Goal: Task Accomplishment & Management: Use online tool/utility

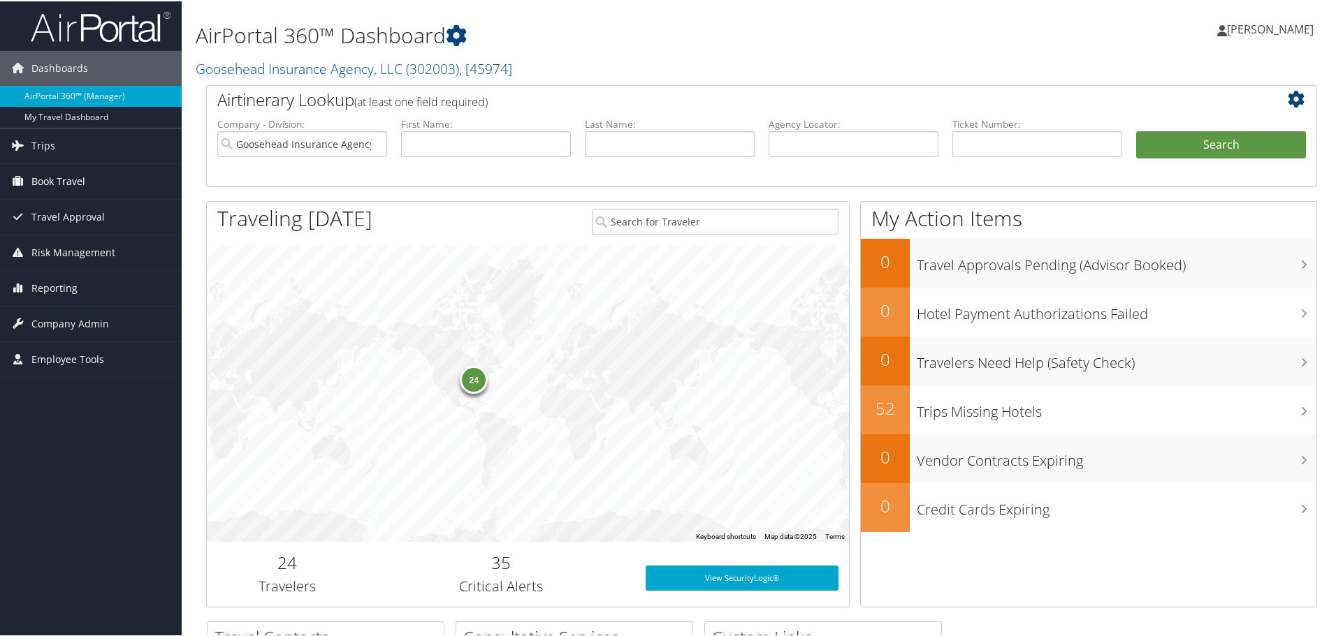
click at [61, 175] on span "Book Travel" at bounding box center [58, 180] width 54 height 35
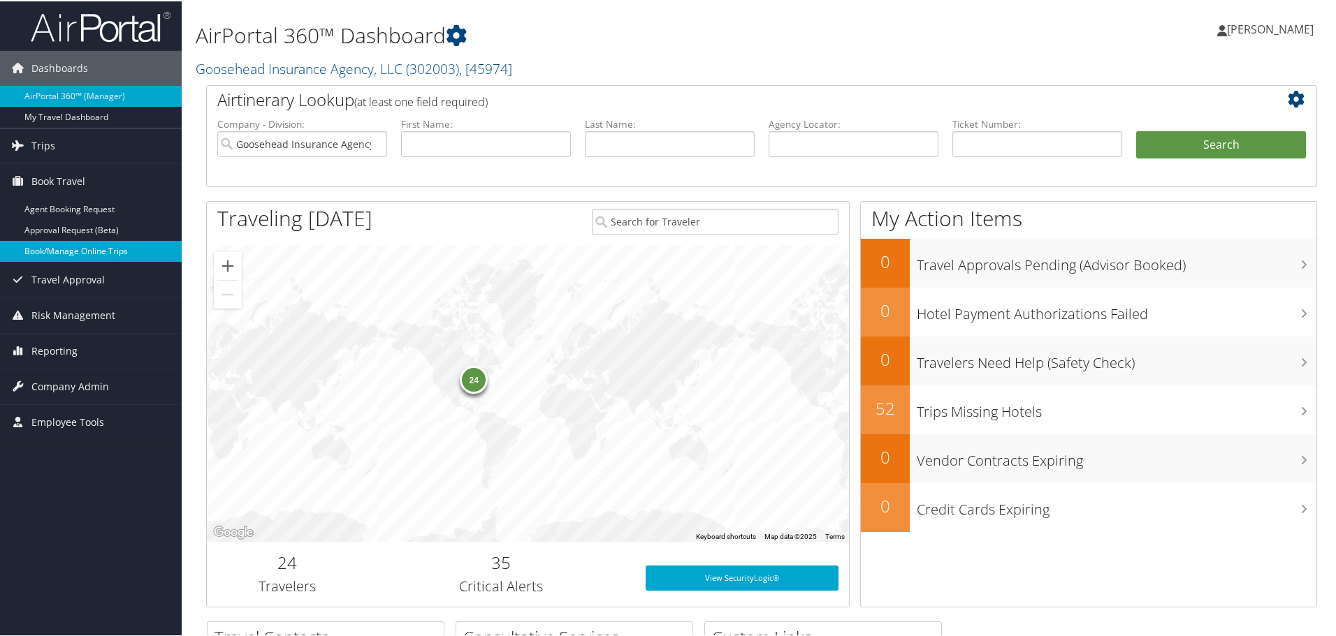
click at [64, 255] on link "Book/Manage Online Trips" at bounding box center [91, 250] width 182 height 21
